Goal: Check status: Check status

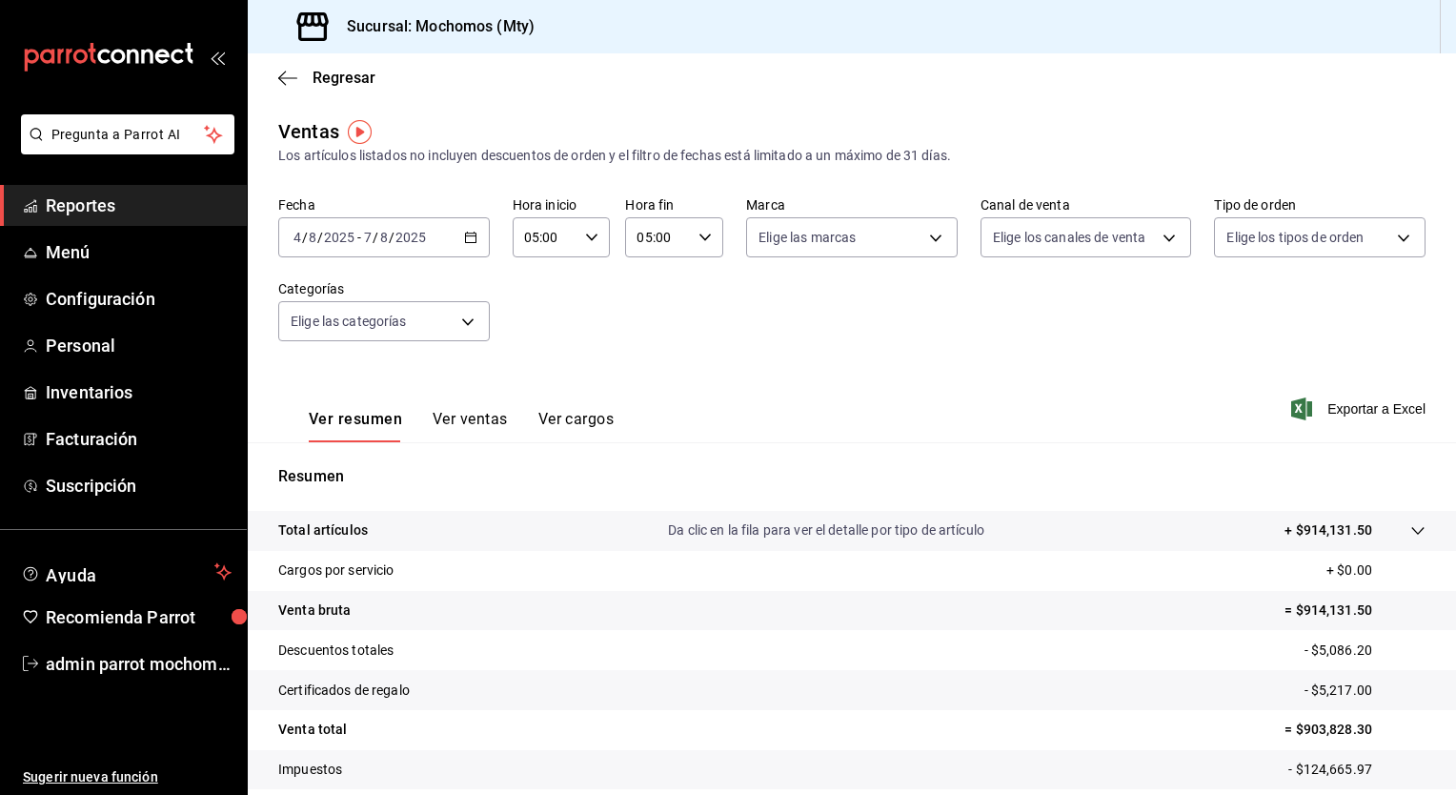
click at [470, 231] on icon "button" at bounding box center [470, 237] width 13 height 13
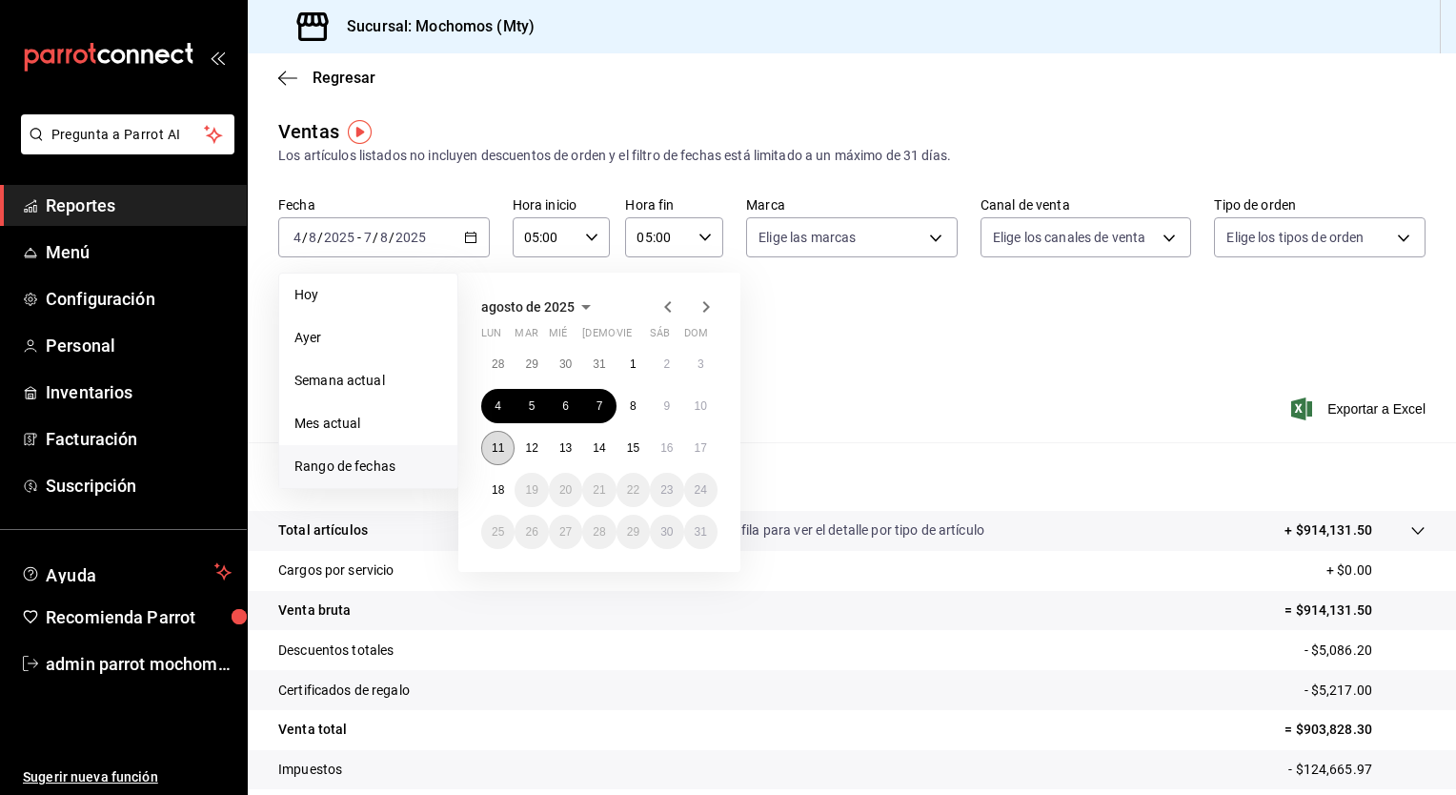
click at [507, 452] on button "11" at bounding box center [497, 448] width 33 height 34
click at [532, 456] on button "12" at bounding box center [531, 448] width 33 height 34
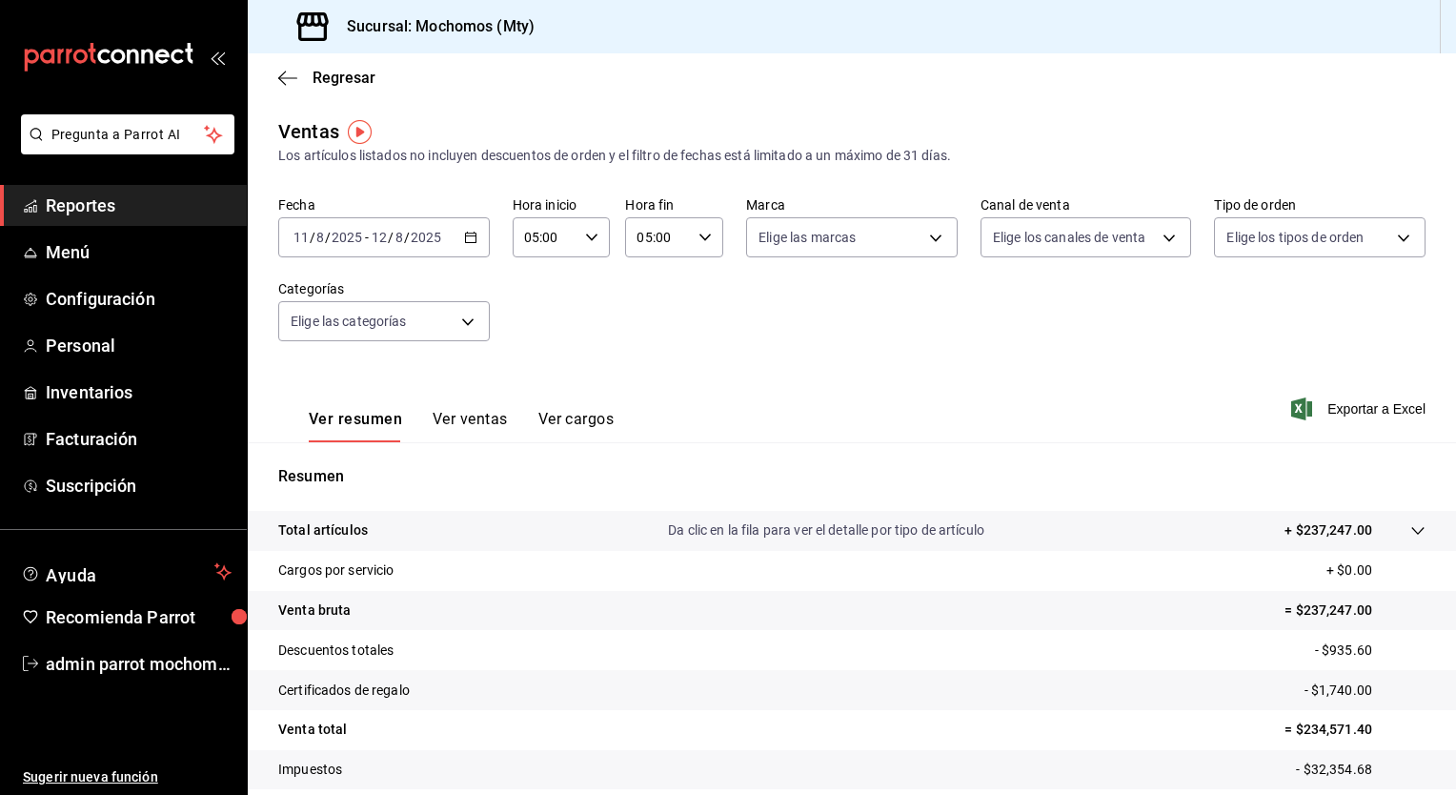
click at [1411, 526] on icon at bounding box center [1418, 530] width 15 height 15
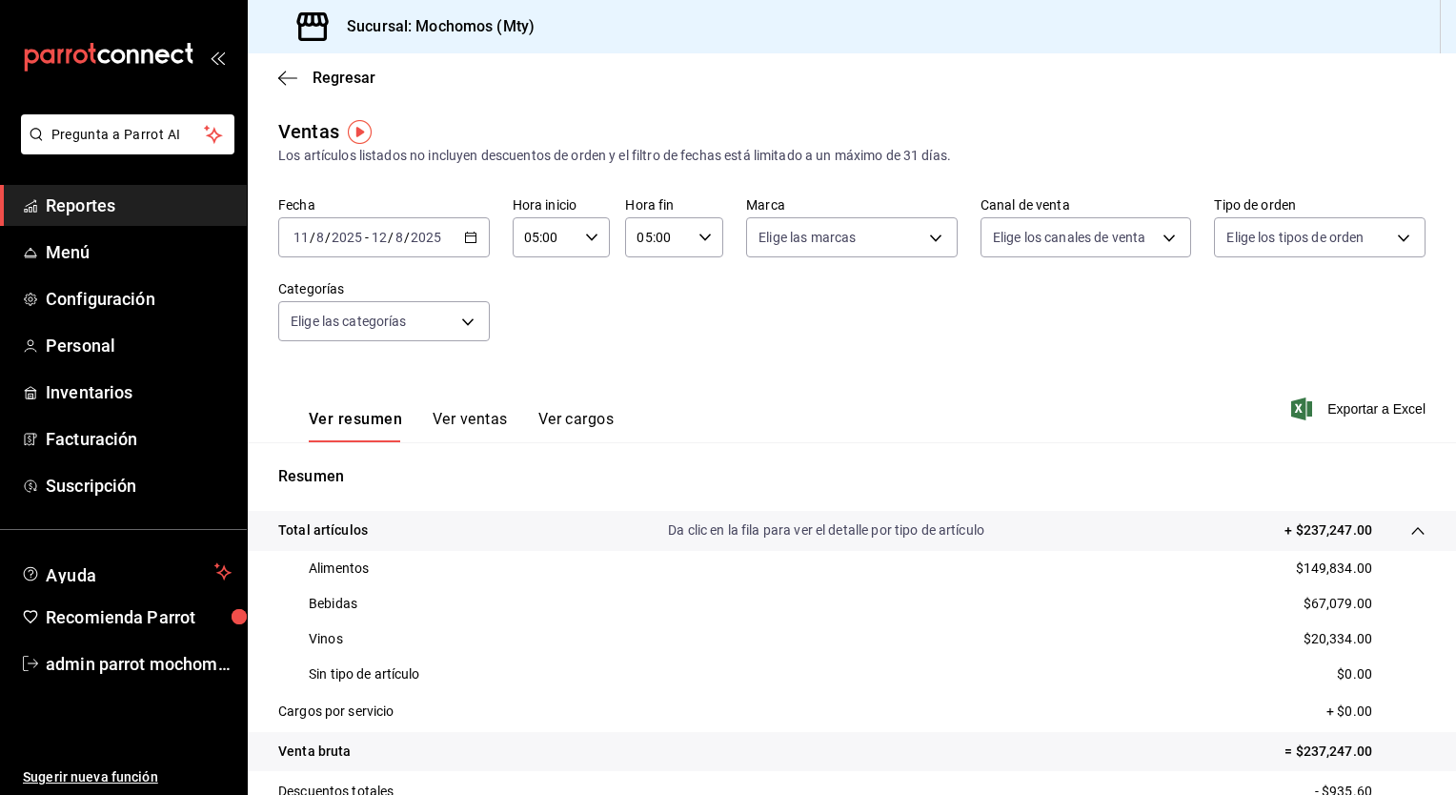
click at [466, 232] on \(Stroke\) "button" at bounding box center [466, 232] width 1 height 1
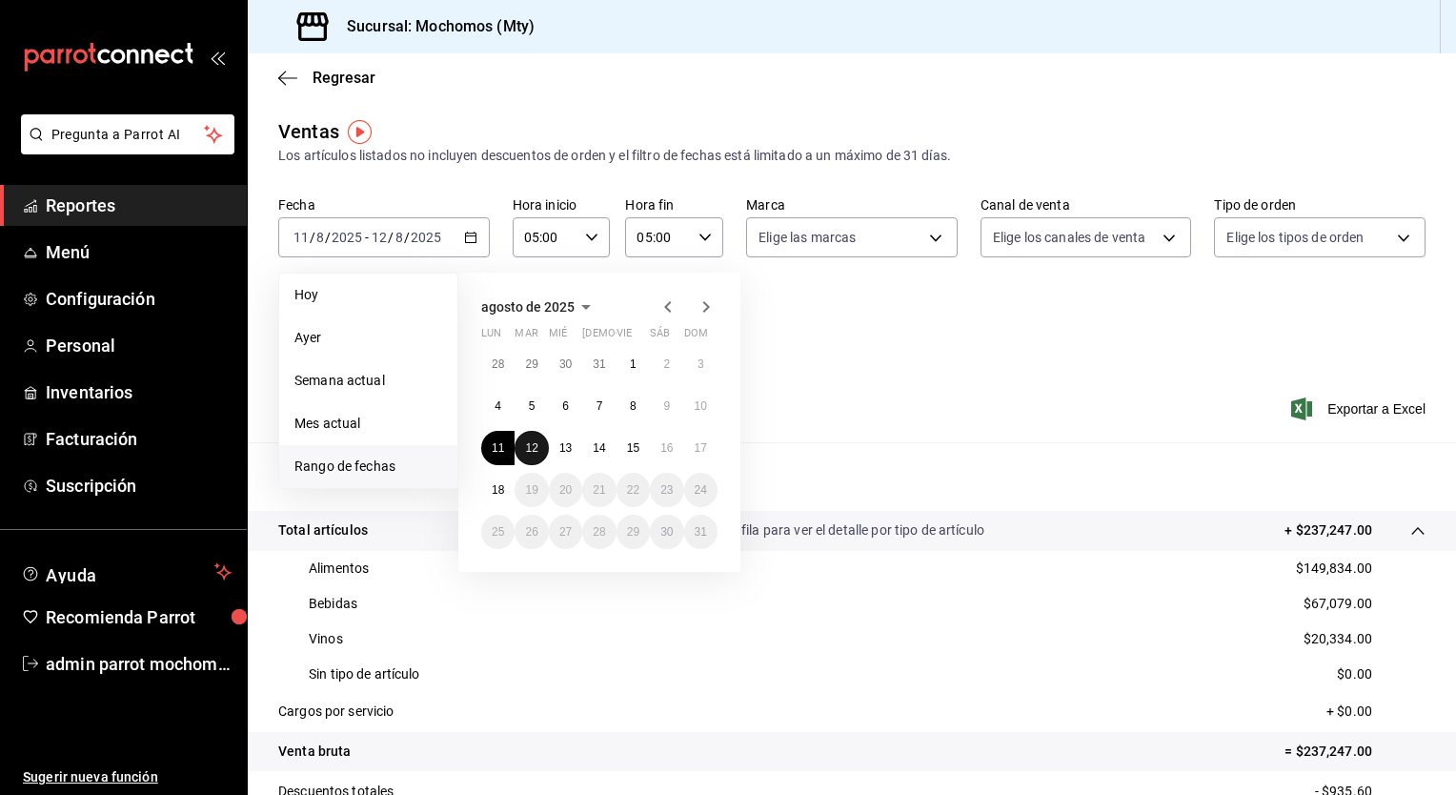
click at [534, 450] on abbr "12" at bounding box center [531, 447] width 12 height 13
click at [563, 452] on abbr "13" at bounding box center [566, 447] width 12 height 13
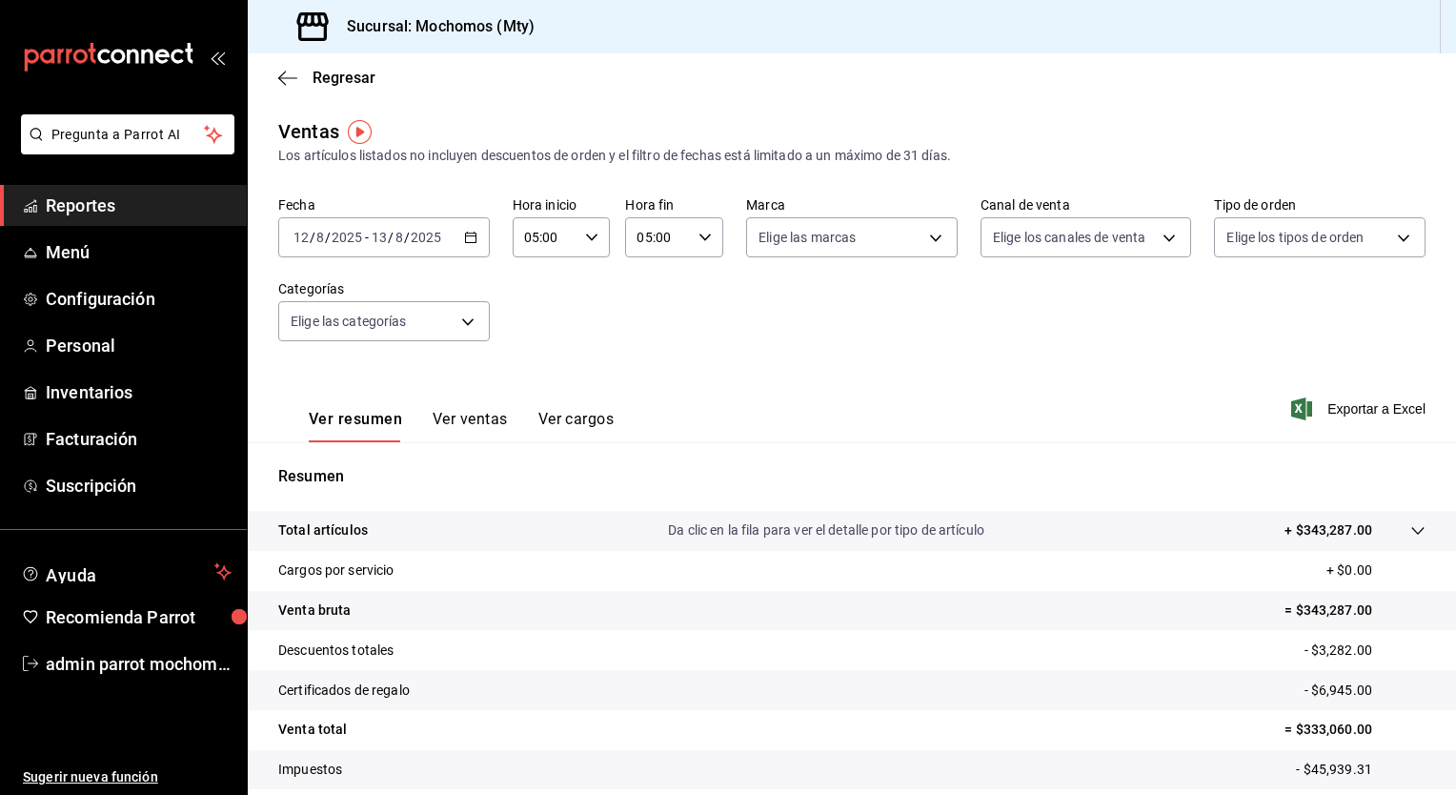
click at [1411, 527] on icon at bounding box center [1418, 530] width 15 height 15
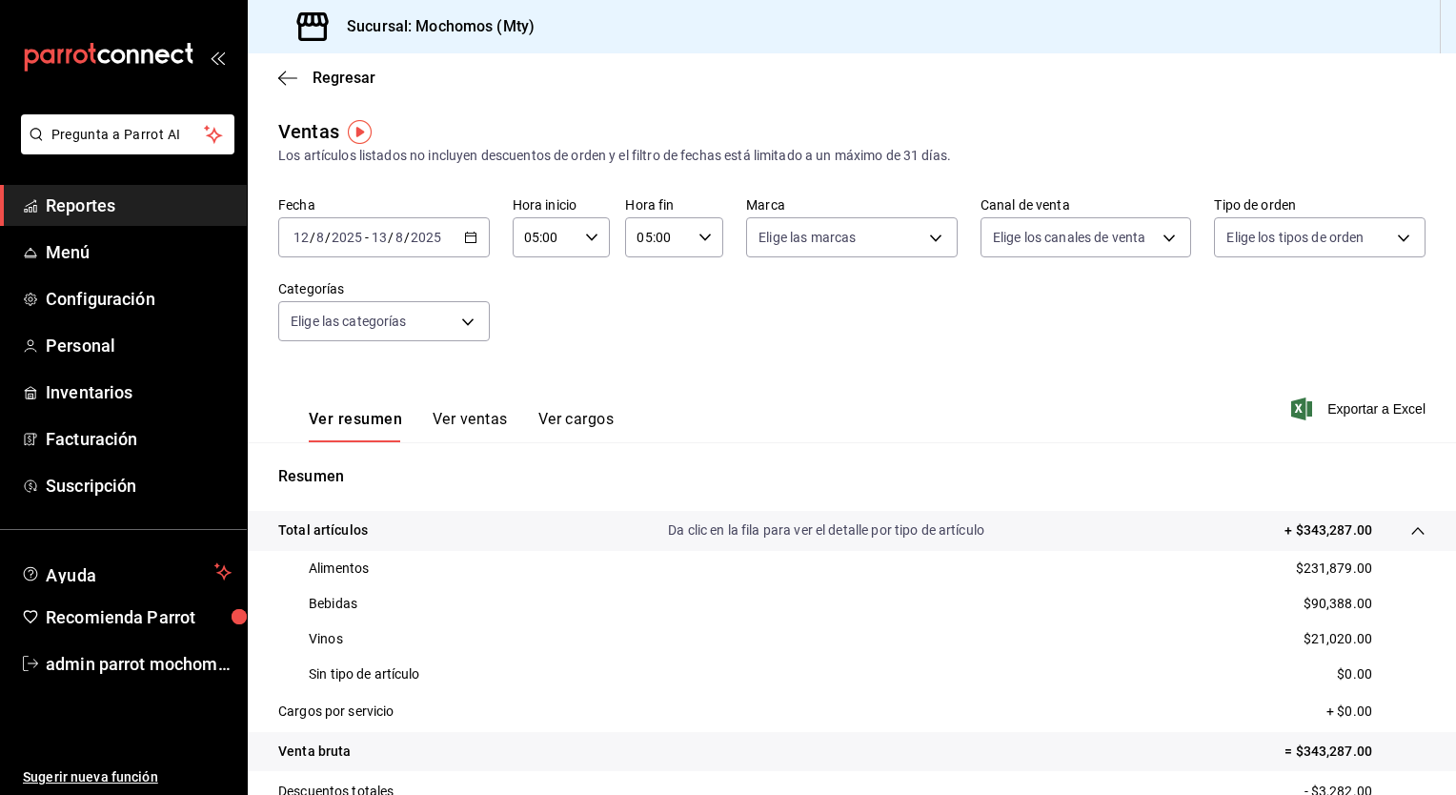
click at [477, 244] on div "[DATE] [DATE] - [DATE] [DATE]" at bounding box center [384, 237] width 212 height 40
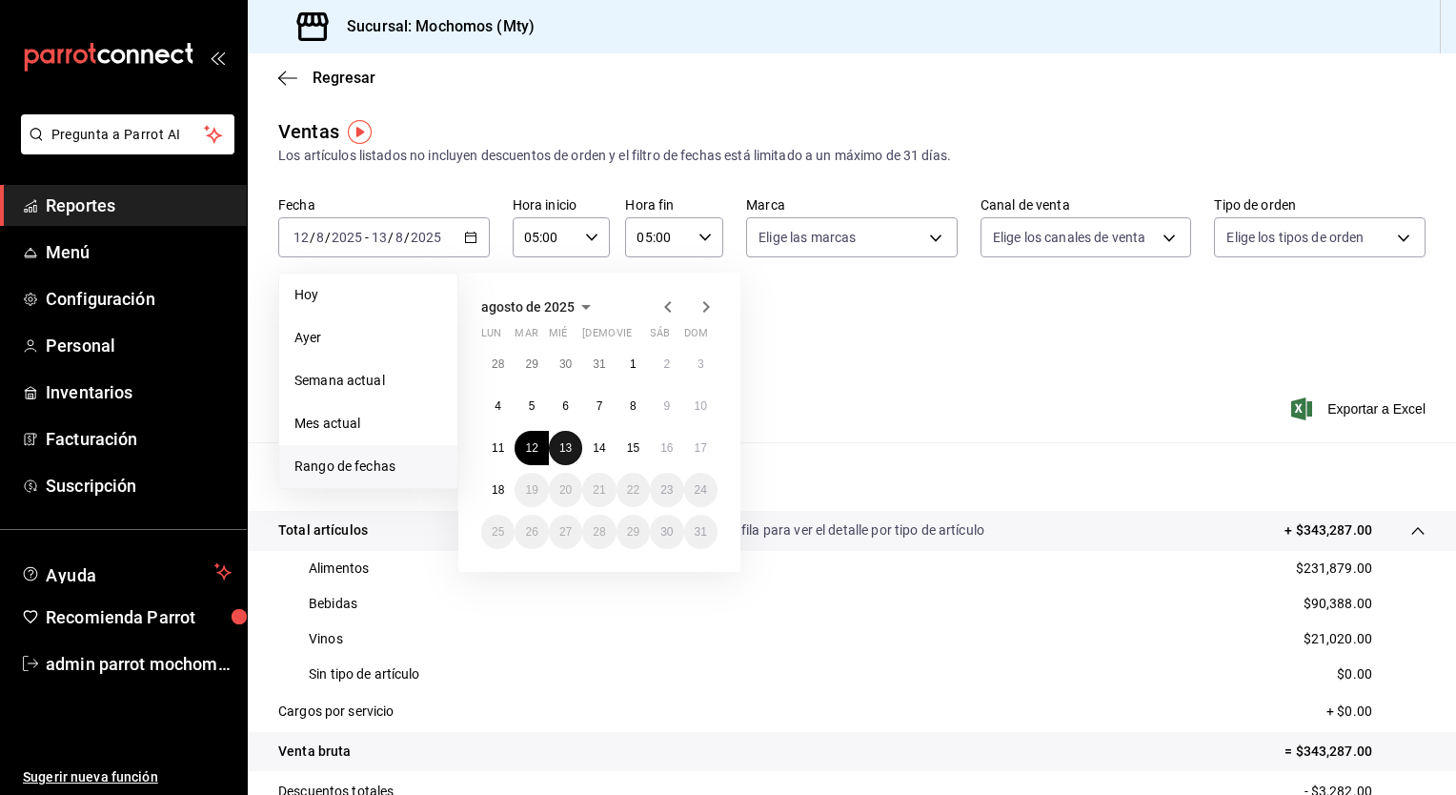
click at [568, 446] on abbr "13" at bounding box center [566, 447] width 12 height 13
click at [596, 449] on abbr "14" at bounding box center [599, 447] width 12 height 13
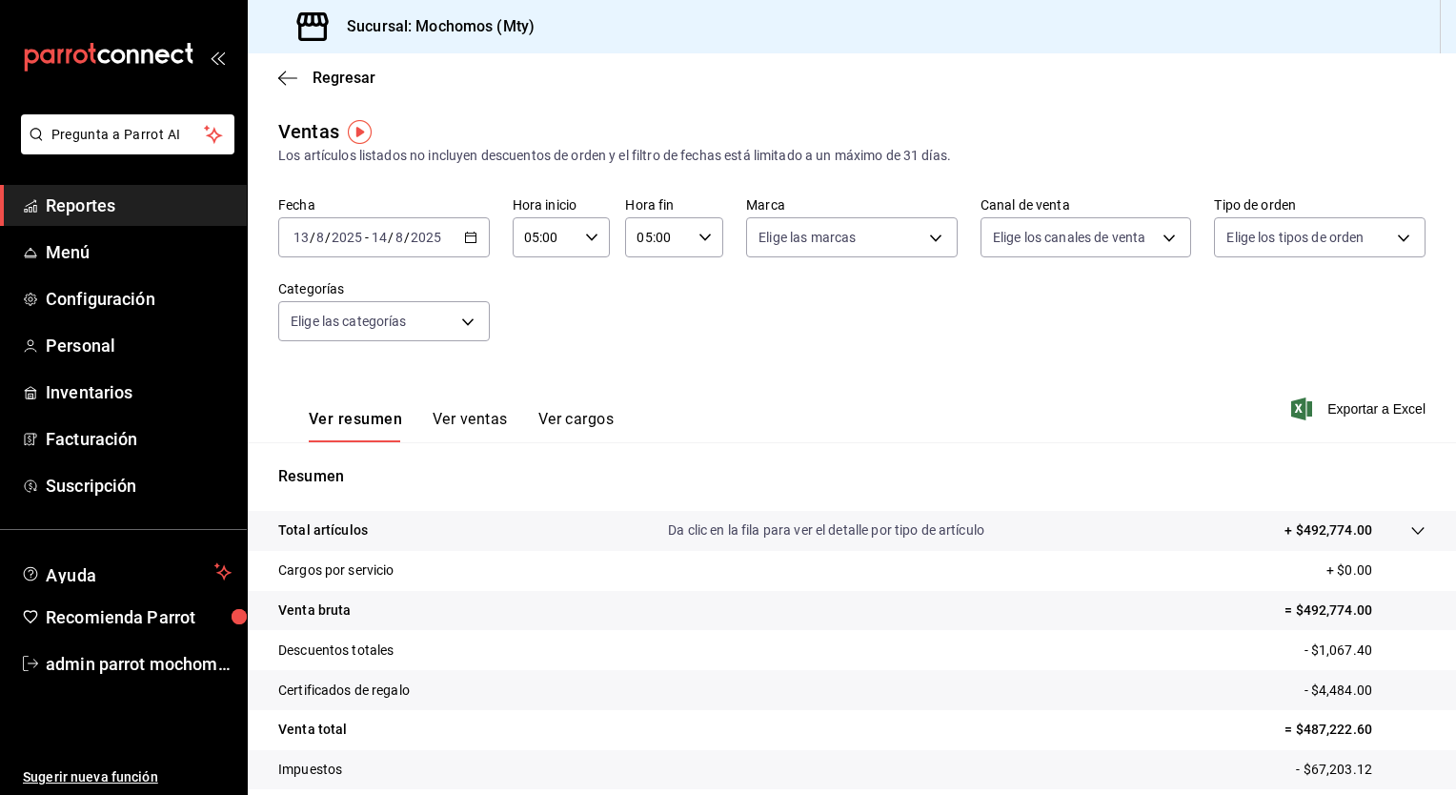
click at [1411, 538] on icon at bounding box center [1418, 530] width 15 height 15
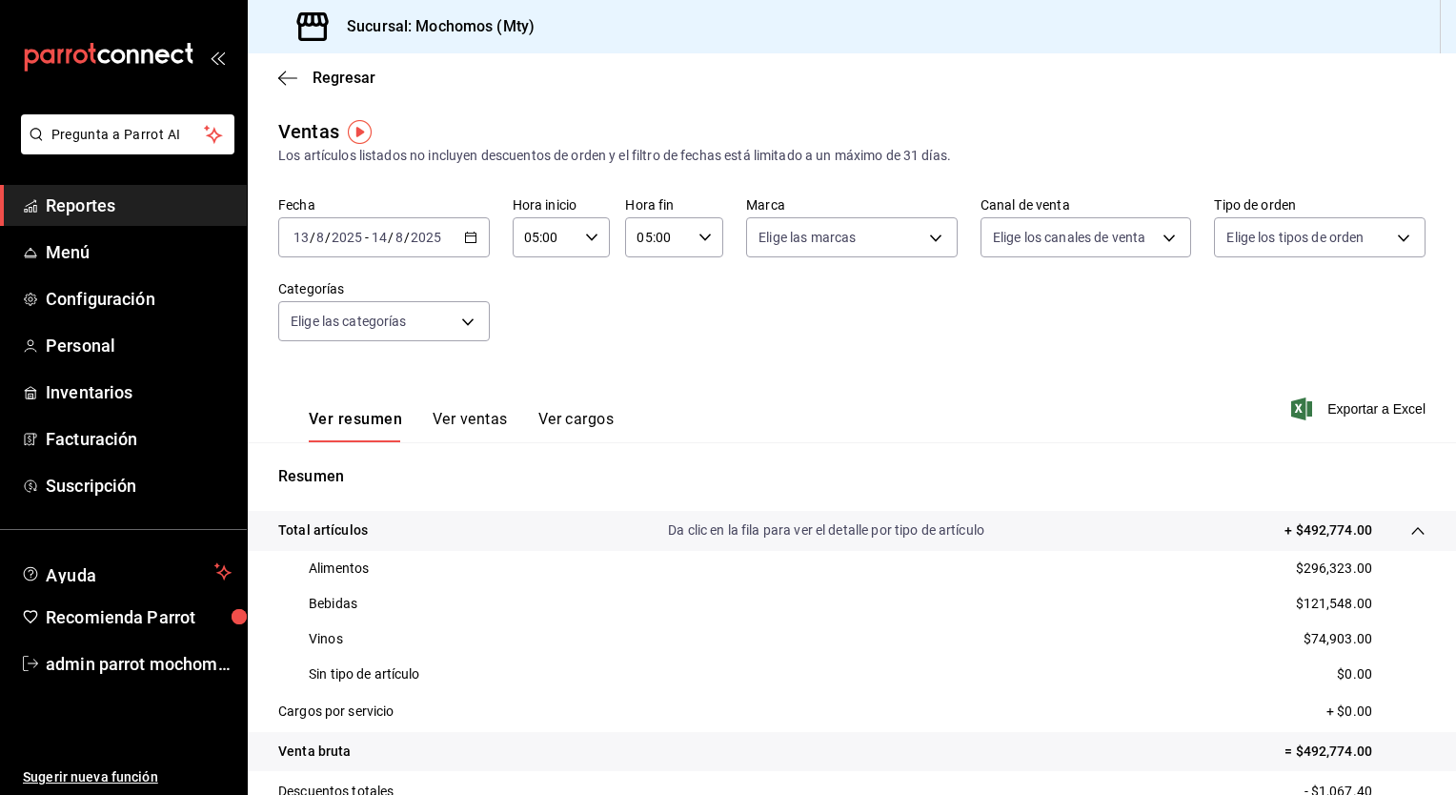
click at [461, 247] on div "[DATE] [DATE] - [DATE] [DATE]" at bounding box center [384, 237] width 212 height 40
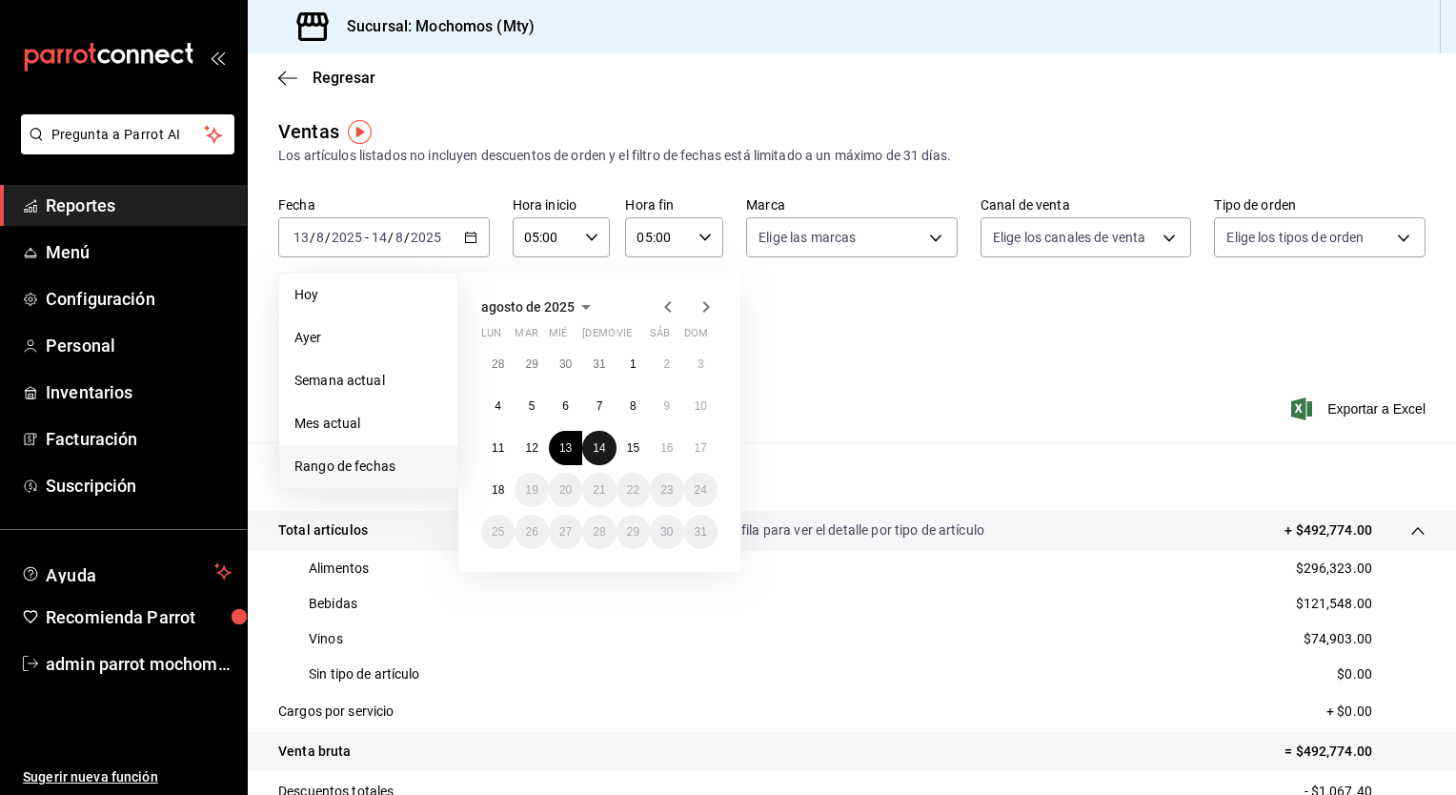
click at [605, 448] on abbr "14" at bounding box center [599, 447] width 12 height 13
click at [638, 455] on button "15" at bounding box center [633, 448] width 33 height 34
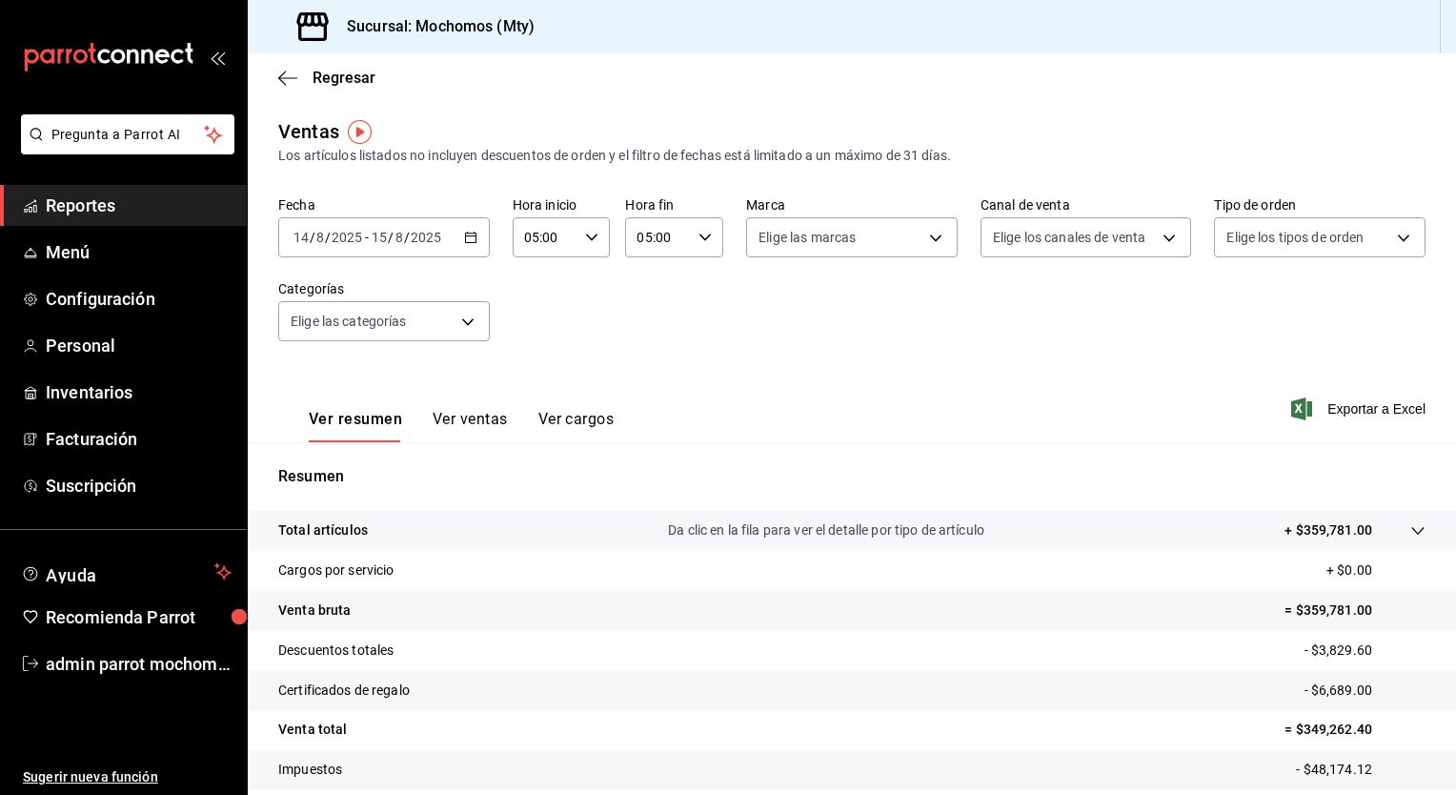
click at [1411, 532] on icon at bounding box center [1418, 530] width 15 height 15
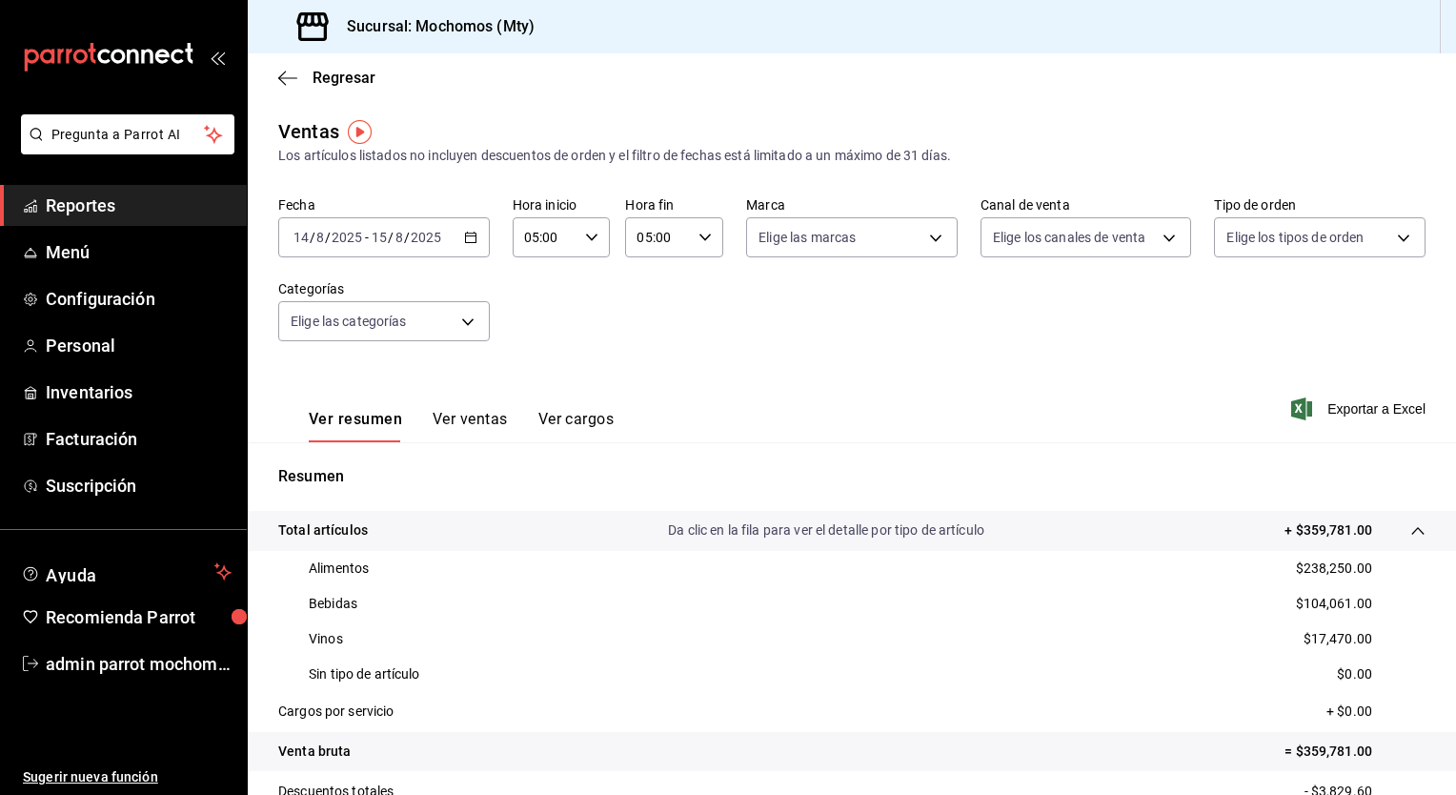
click at [469, 241] on icon "button" at bounding box center [470, 237] width 13 height 13
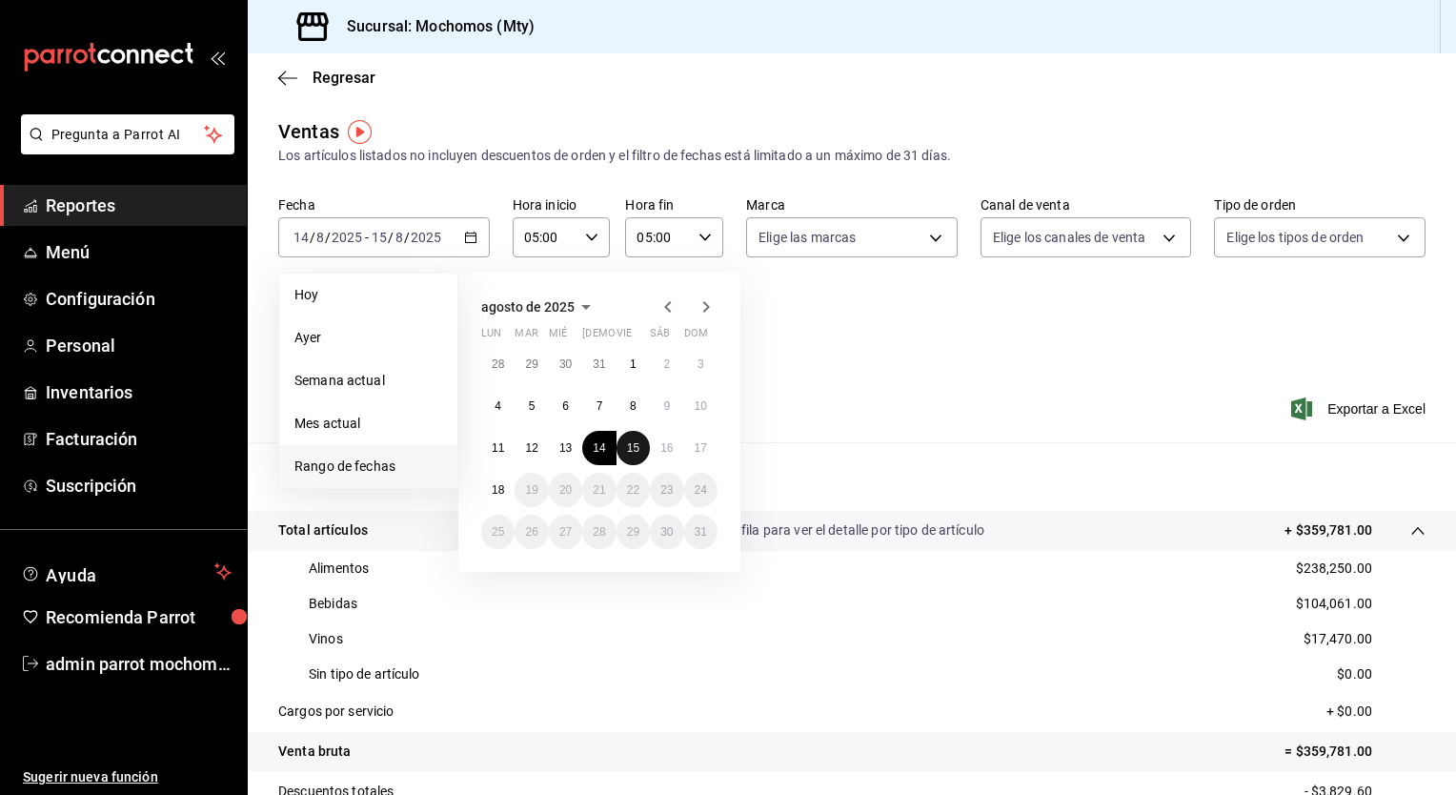
click at [640, 450] on button "15" at bounding box center [633, 448] width 33 height 34
click at [666, 448] on abbr "16" at bounding box center [667, 447] width 12 height 13
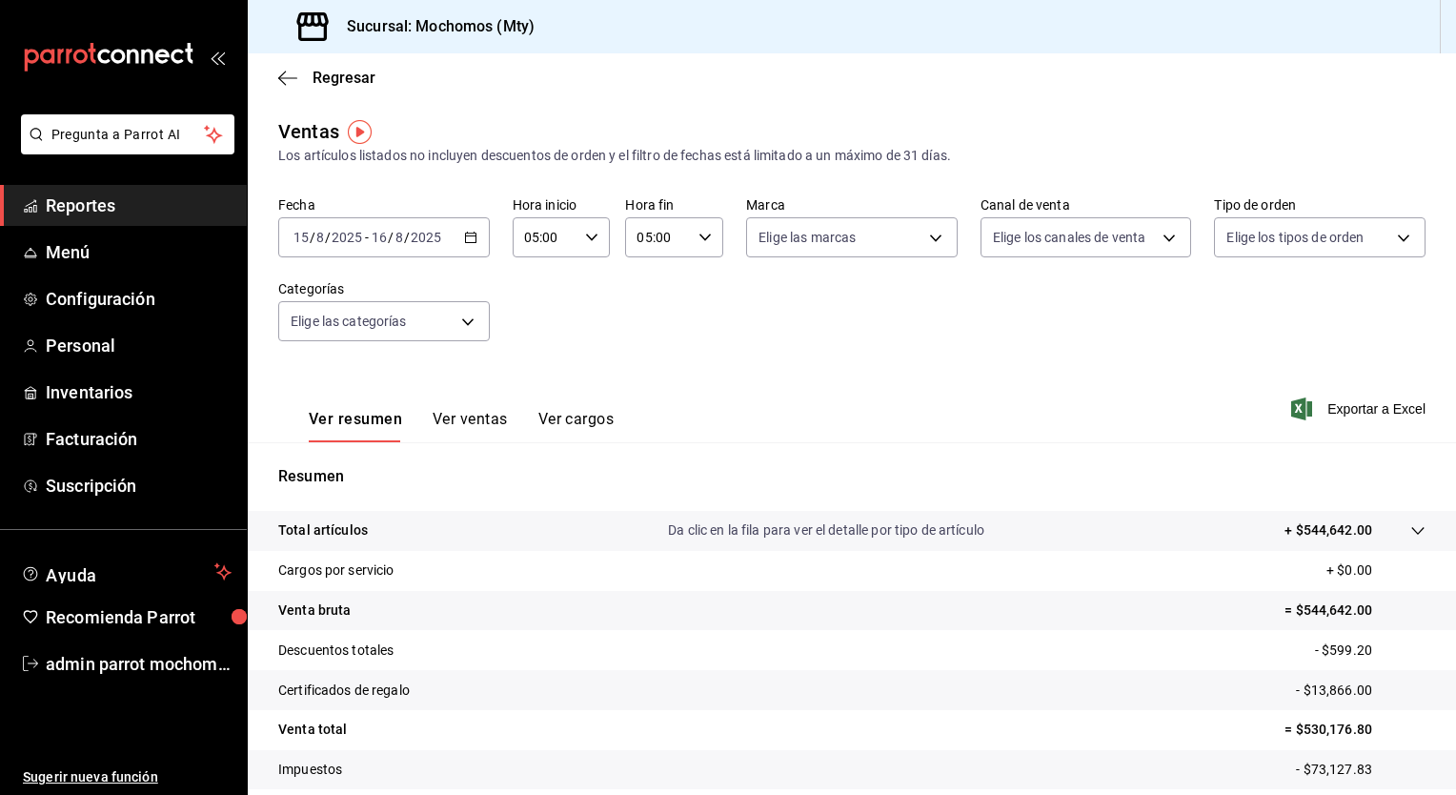
click at [1411, 534] on icon at bounding box center [1418, 530] width 15 height 15
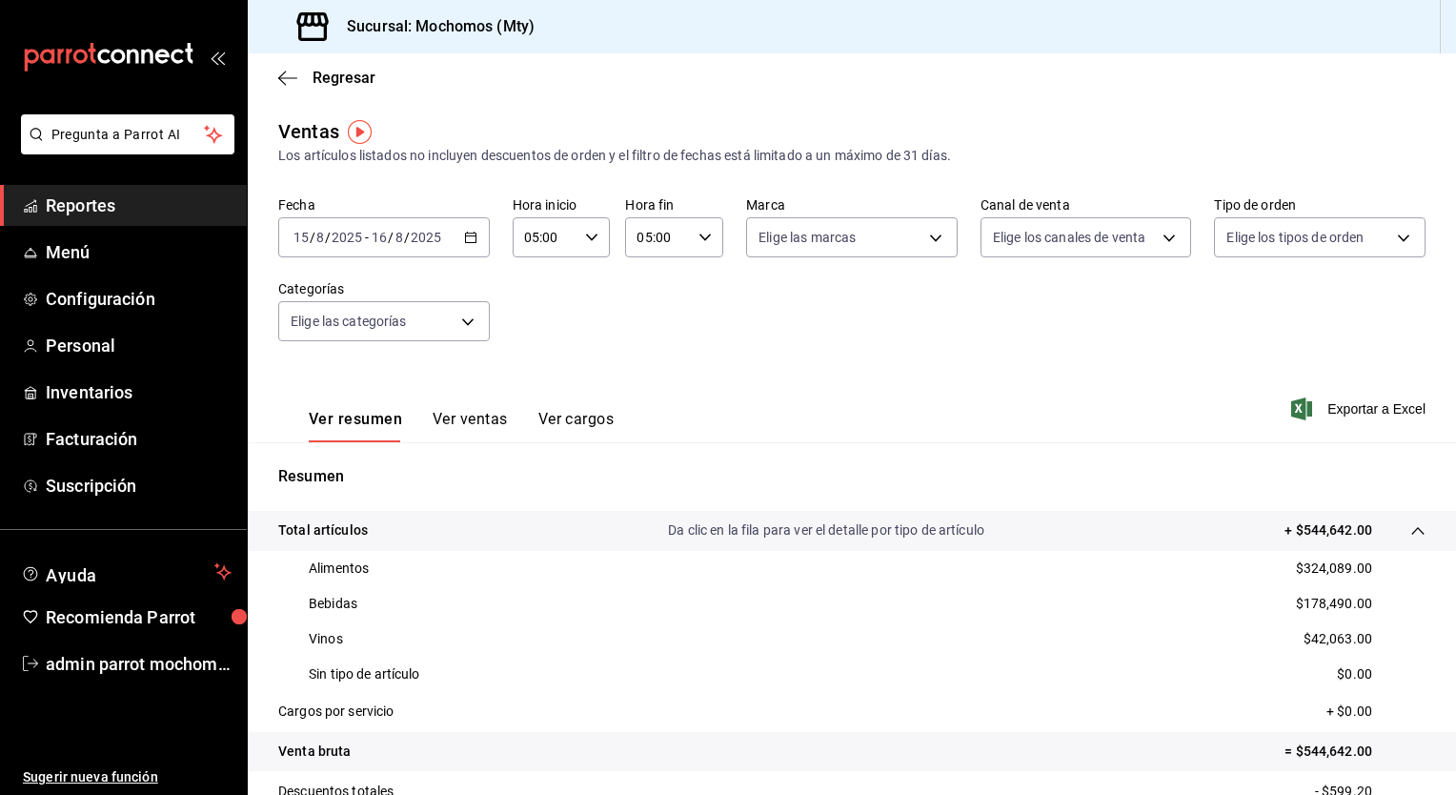
click at [471, 236] on icon "button" at bounding box center [470, 237] width 13 height 13
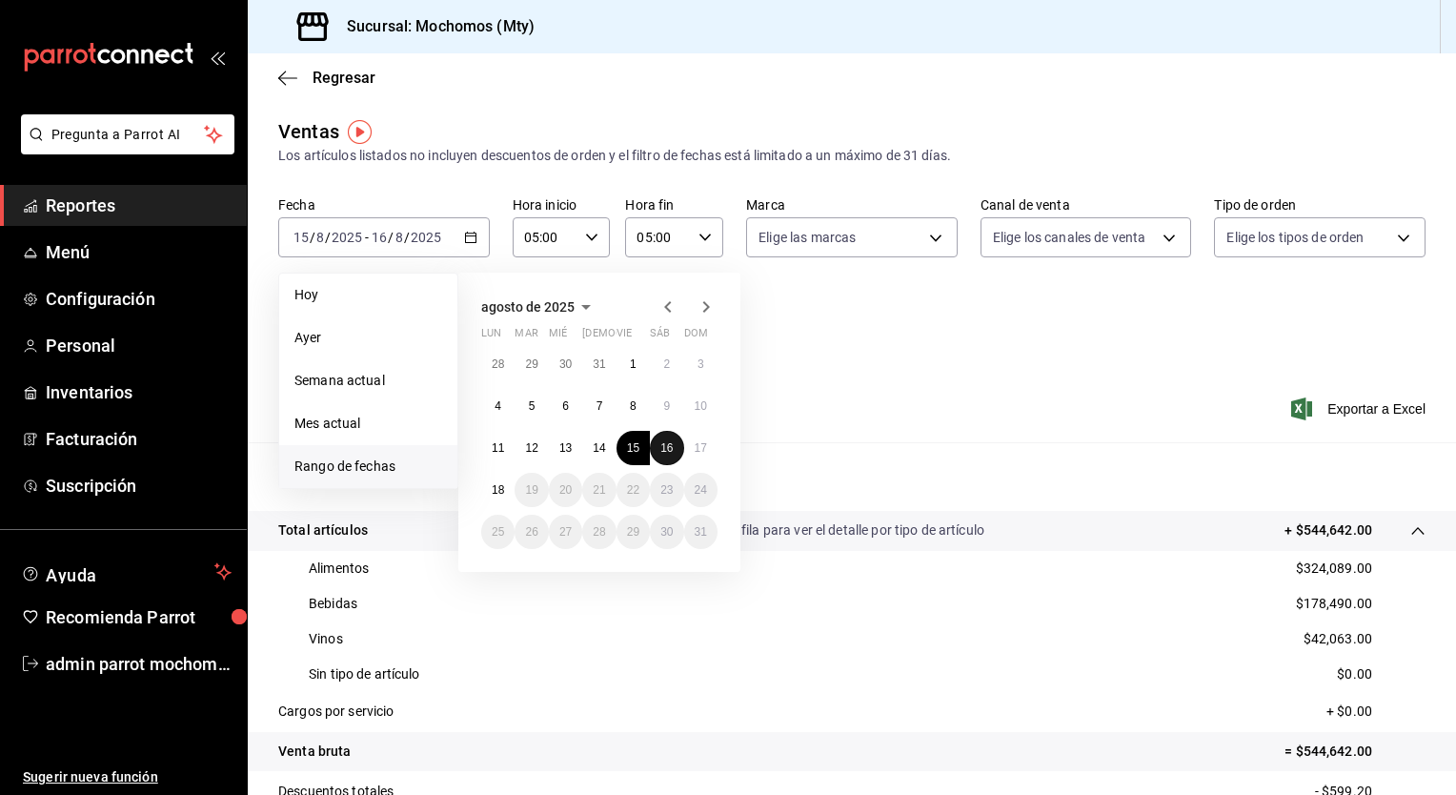
click at [666, 444] on abbr "16" at bounding box center [667, 447] width 12 height 13
click at [696, 448] on abbr "17" at bounding box center [701, 447] width 12 height 13
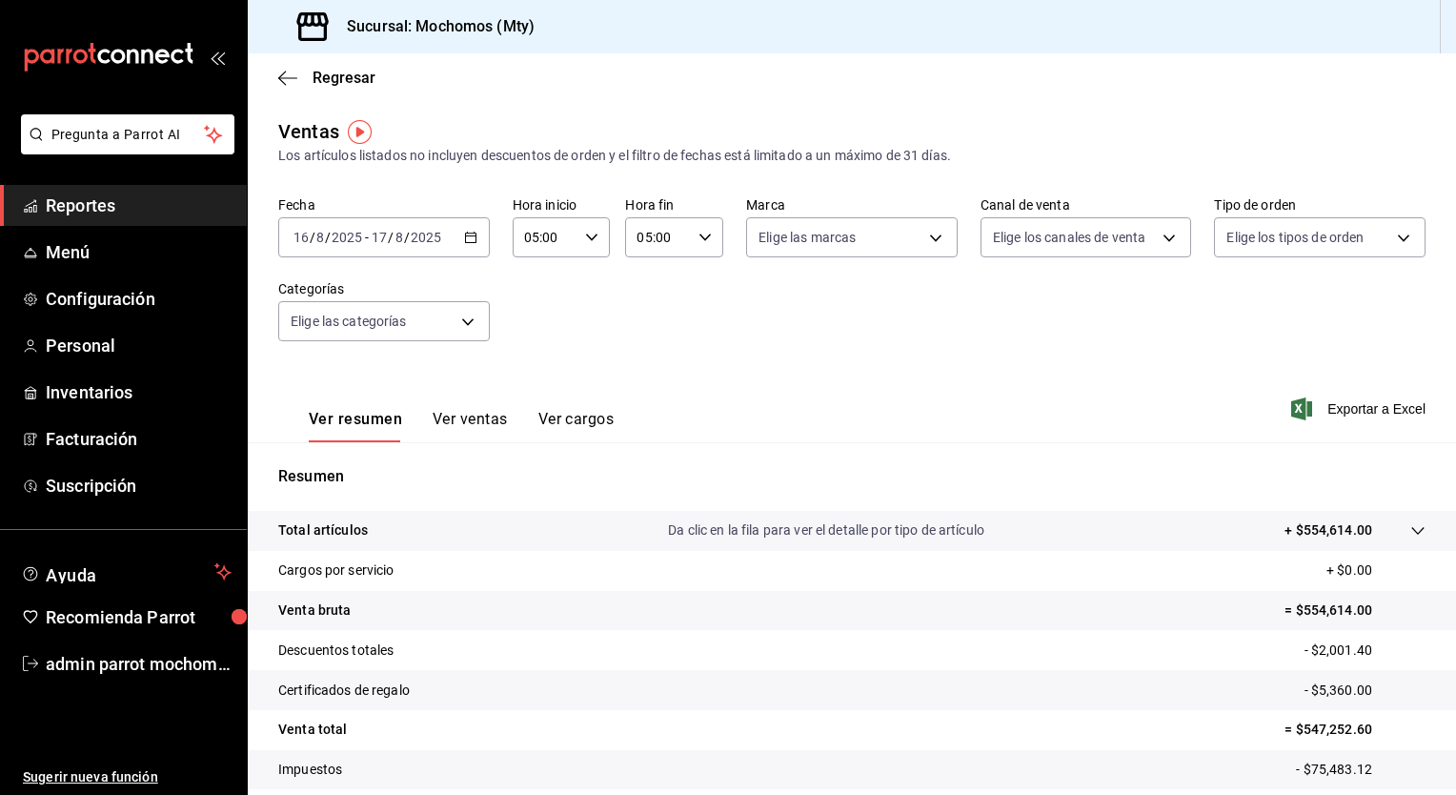
click at [1411, 530] on icon at bounding box center [1418, 530] width 15 height 15
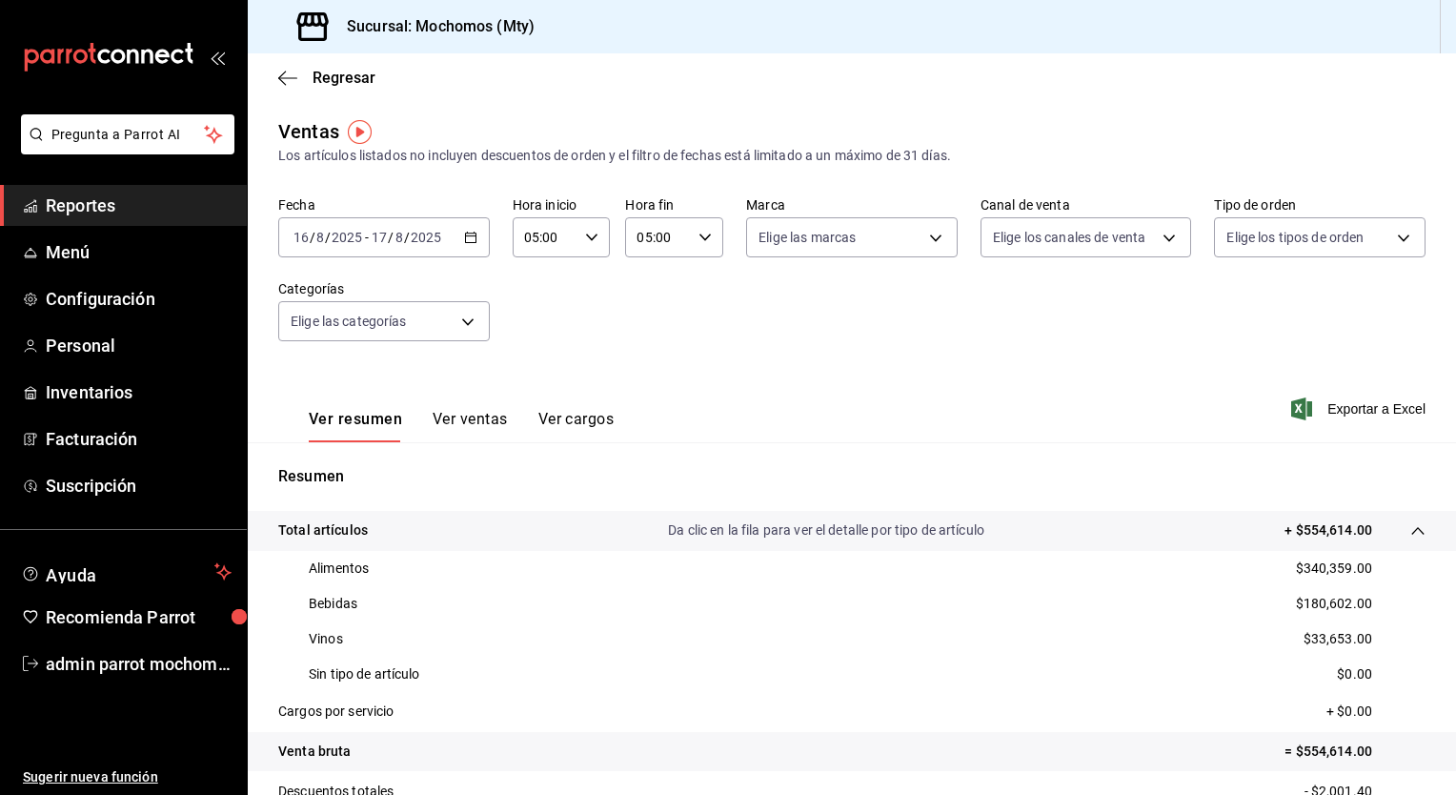
click at [466, 244] on div "[DATE] [DATE] - [DATE] [DATE]" at bounding box center [384, 237] width 212 height 40
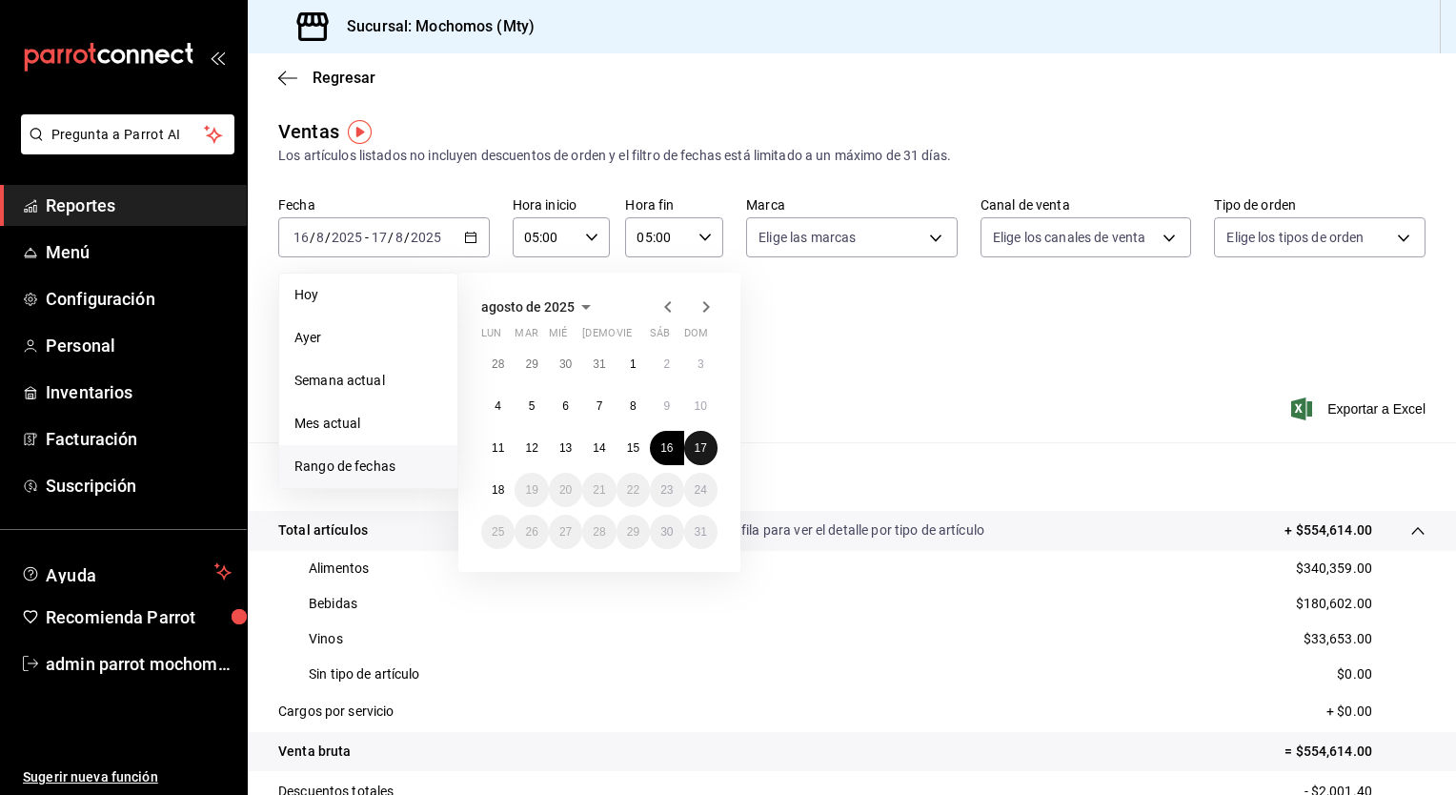
click at [703, 439] on button "17" at bounding box center [700, 448] width 33 height 34
click at [497, 485] on abbr "18" at bounding box center [498, 489] width 12 height 13
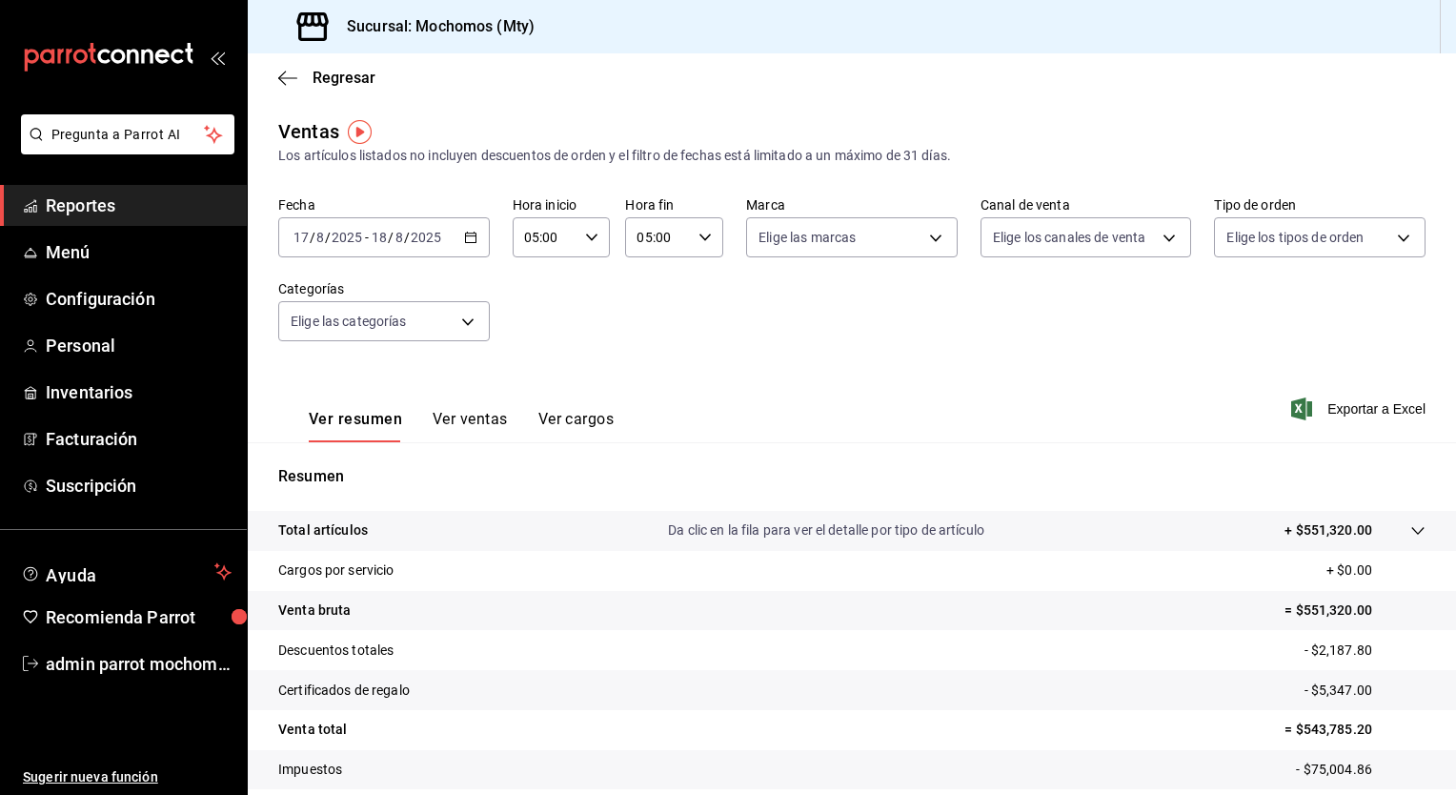
click at [1394, 535] on div at bounding box center [1399, 530] width 53 height 20
